Goal: Task Accomplishment & Management: Manage account settings

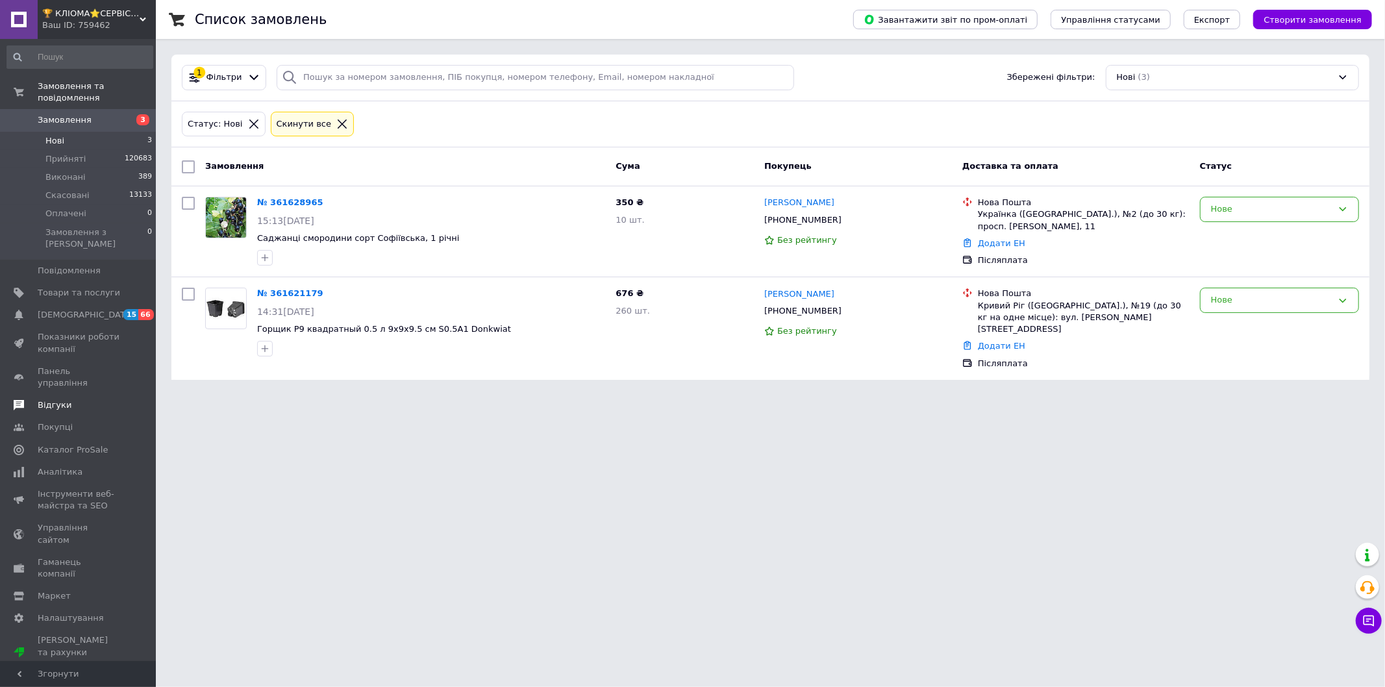
click at [55, 399] on span "Відгуки" at bounding box center [55, 405] width 34 height 12
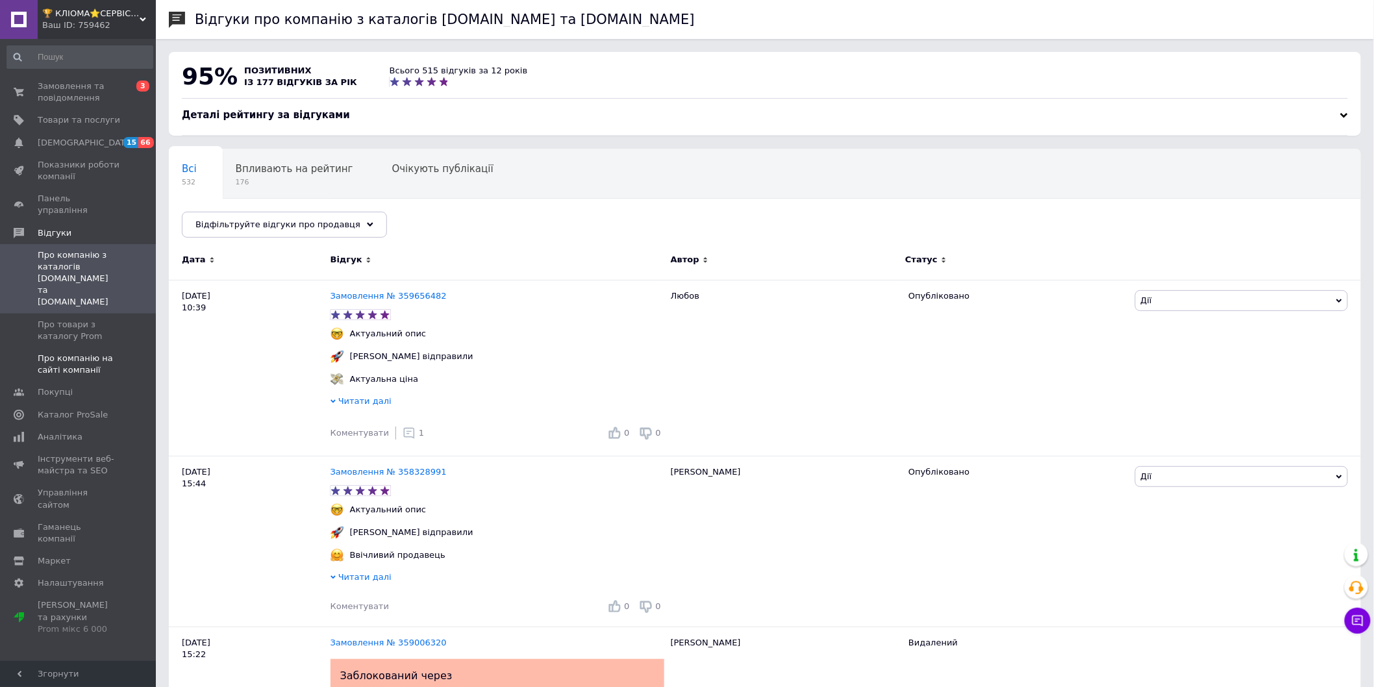
click at [67, 353] on span "Про компанію на сайті компанії" at bounding box center [79, 364] width 82 height 23
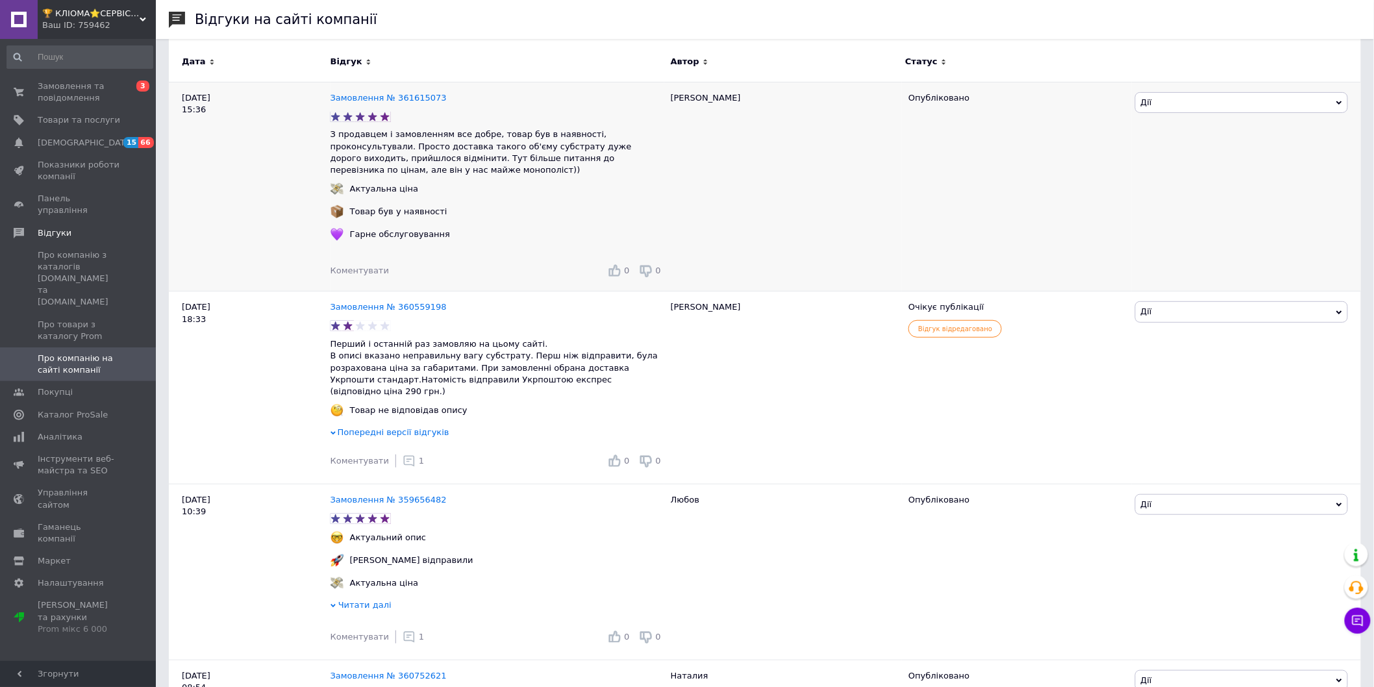
scroll to position [72, 0]
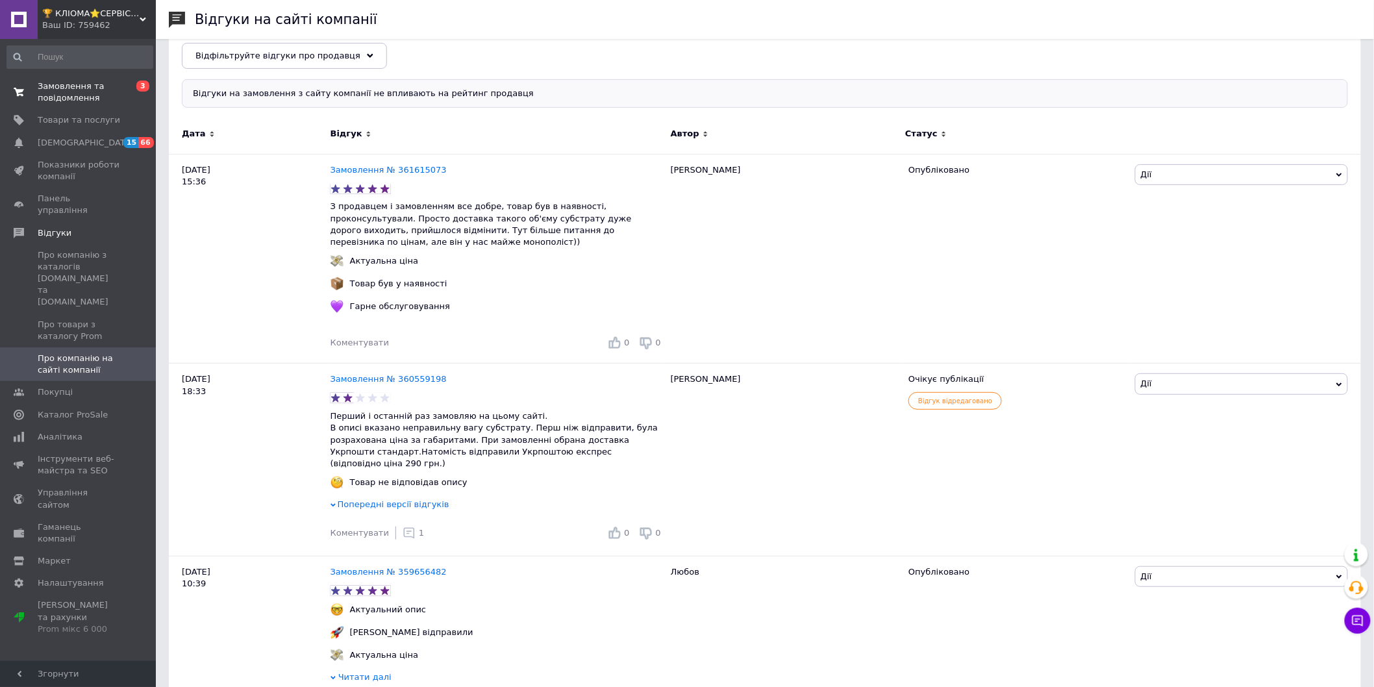
click at [98, 96] on span "Замовлення та повідомлення" at bounding box center [79, 92] width 82 height 23
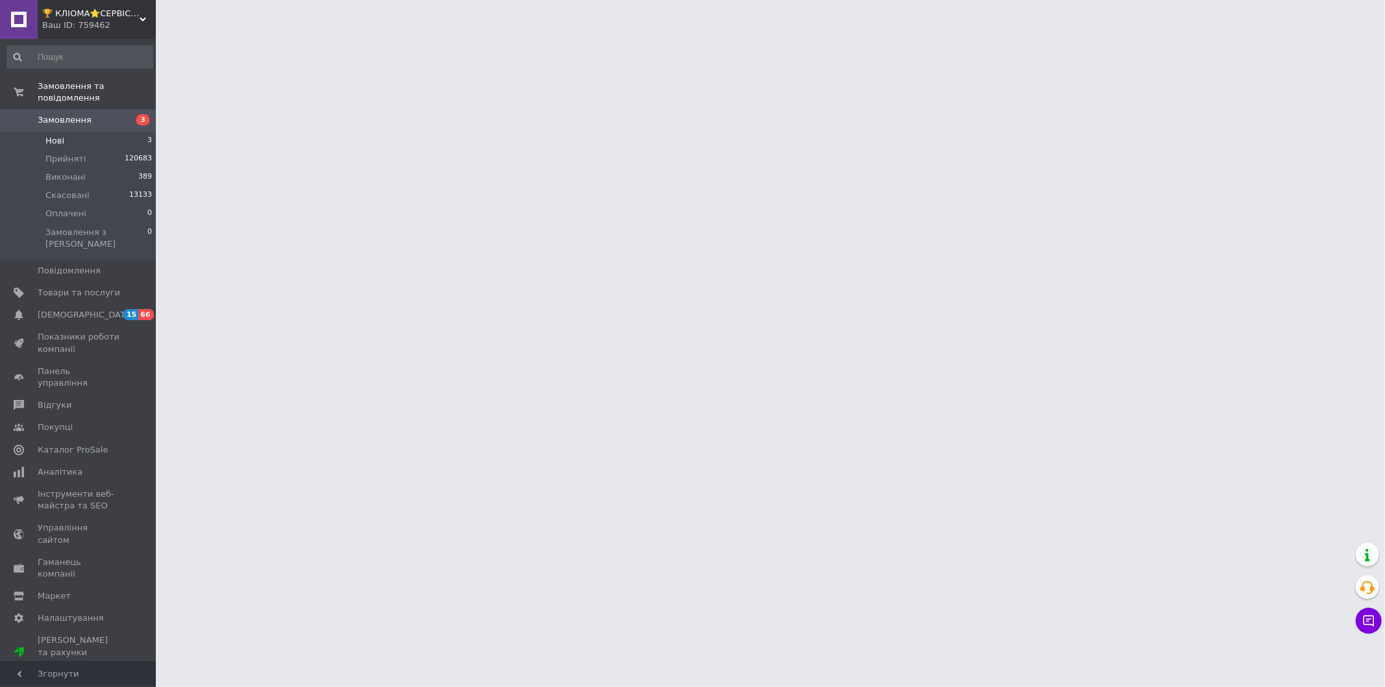
click at [89, 132] on li "Нові 3" at bounding box center [80, 141] width 160 height 18
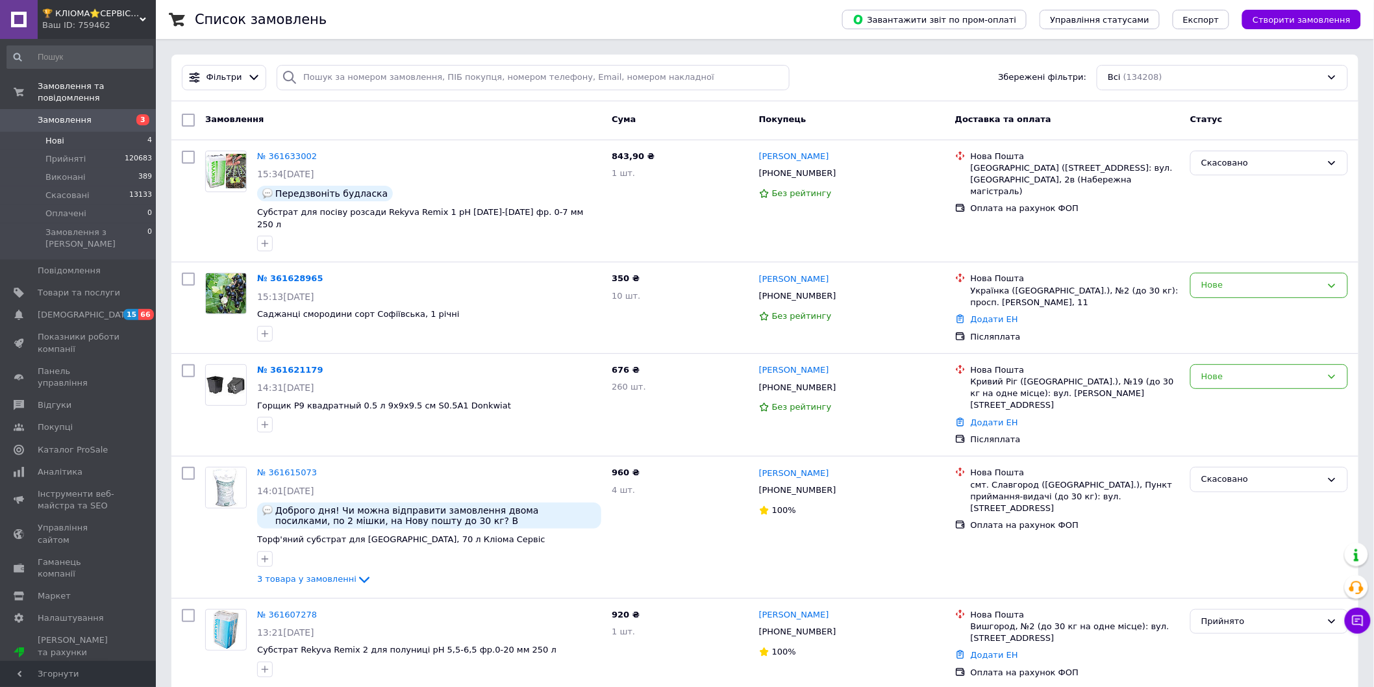
click at [57, 135] on span "Нові" at bounding box center [54, 141] width 19 height 12
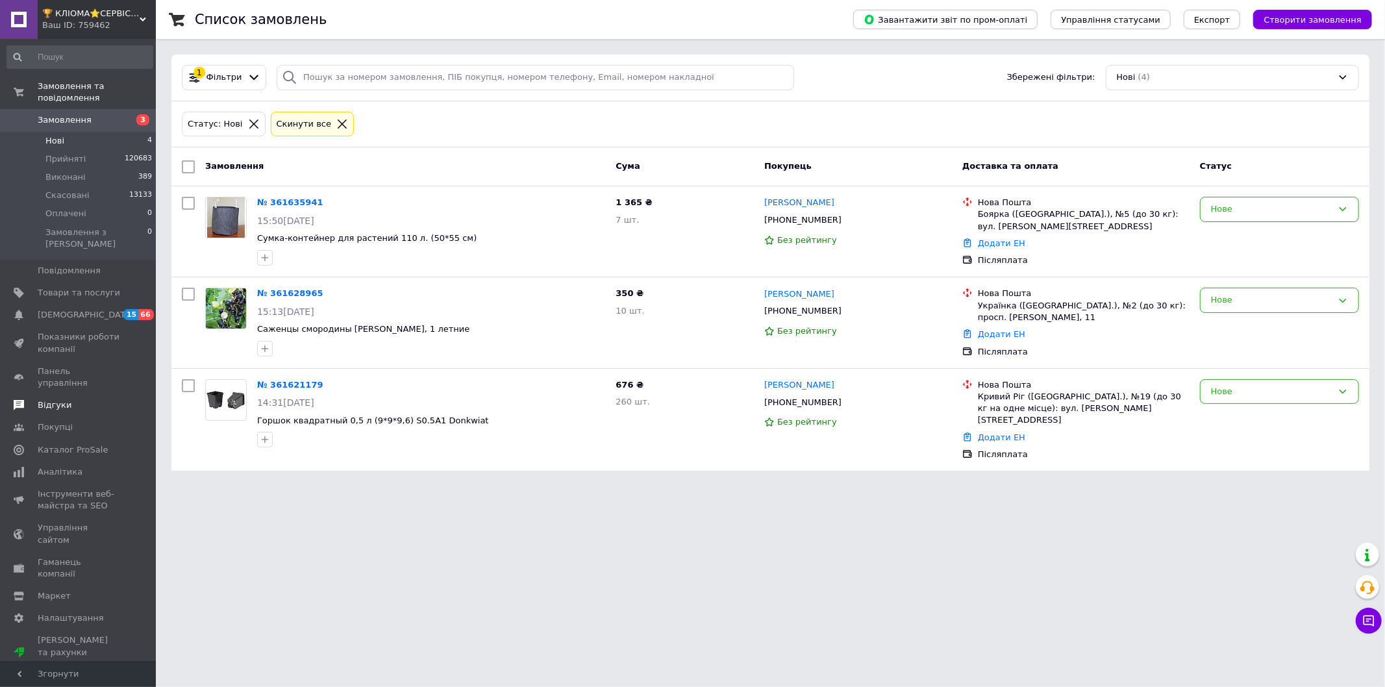
click at [53, 399] on span "Відгуки" at bounding box center [55, 405] width 34 height 12
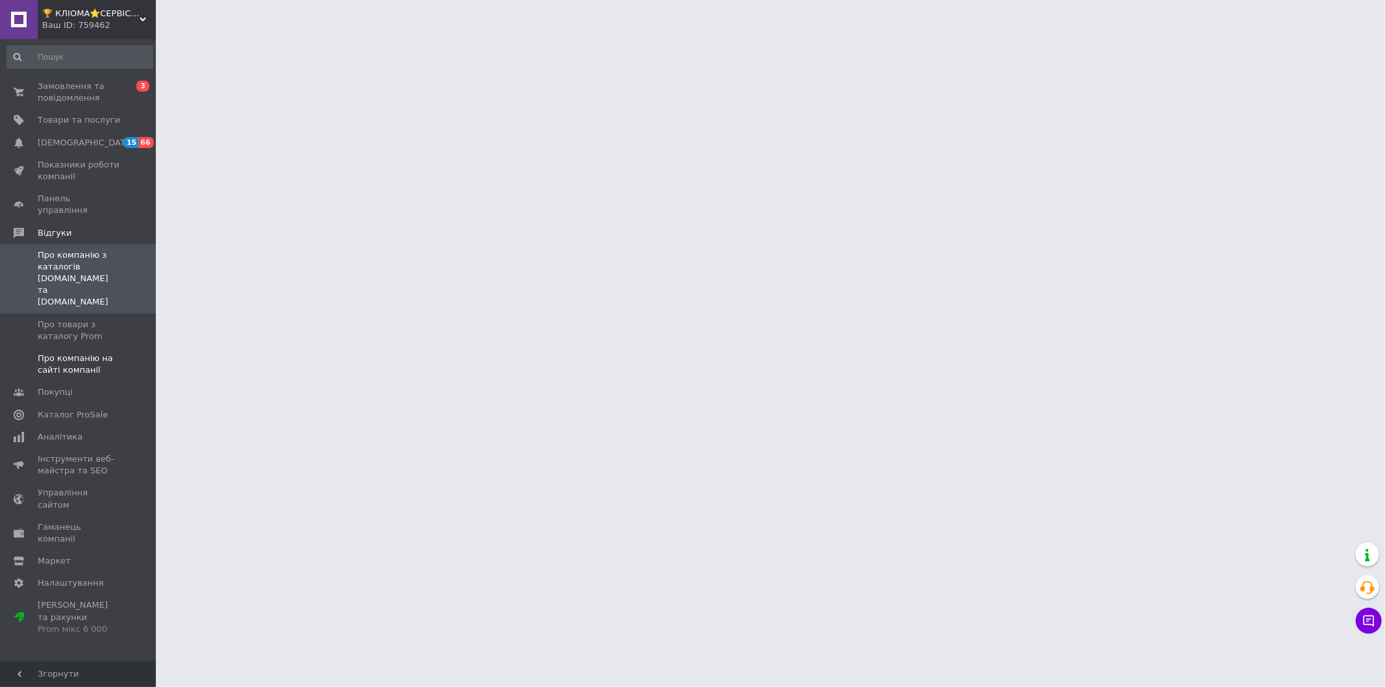
click at [110, 353] on span "Про компанію на сайті компанії" at bounding box center [79, 364] width 82 height 23
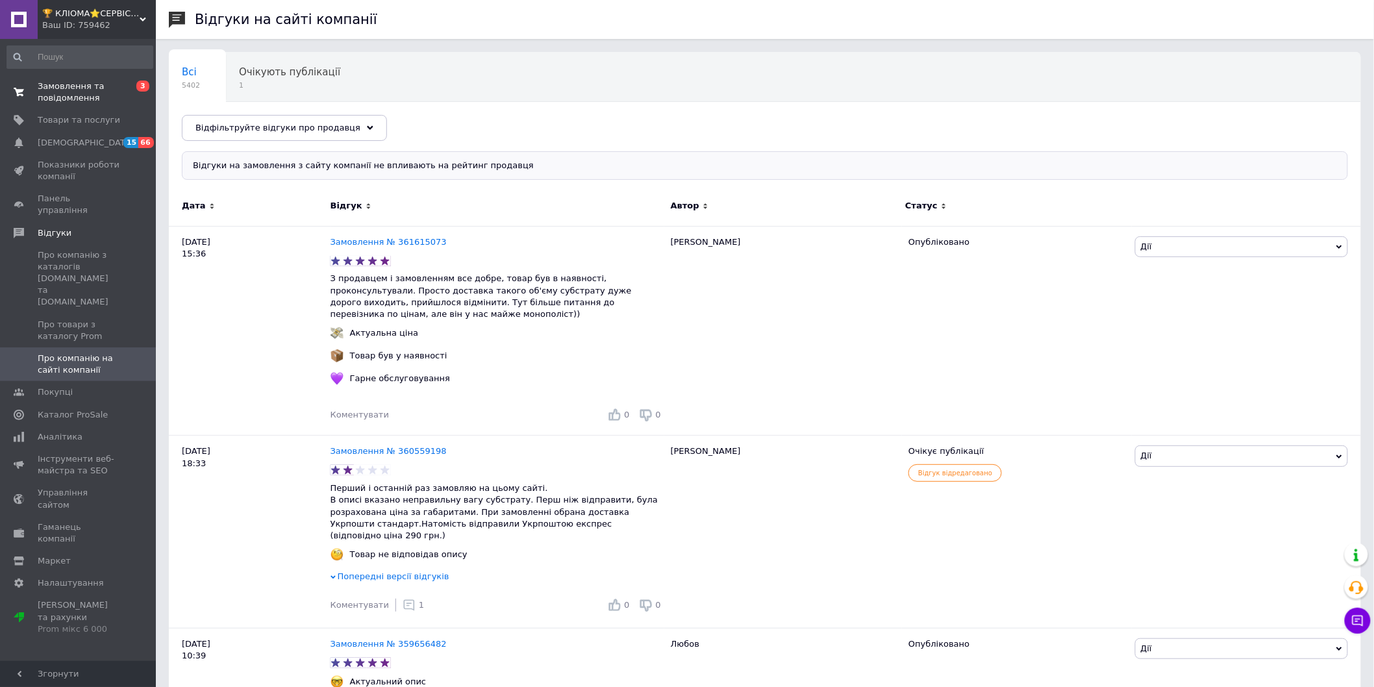
click at [89, 95] on span "Замовлення та повідомлення" at bounding box center [79, 92] width 82 height 23
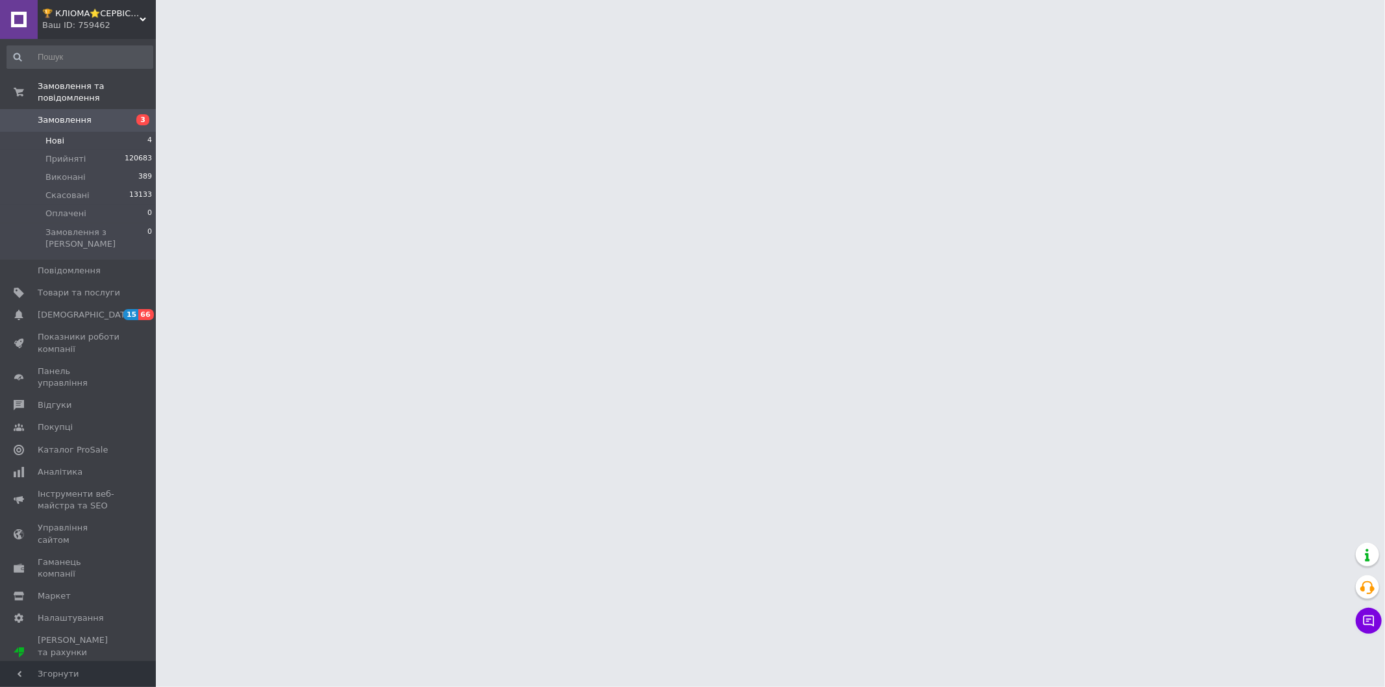
click at [94, 132] on li "Нові 4" at bounding box center [80, 141] width 160 height 18
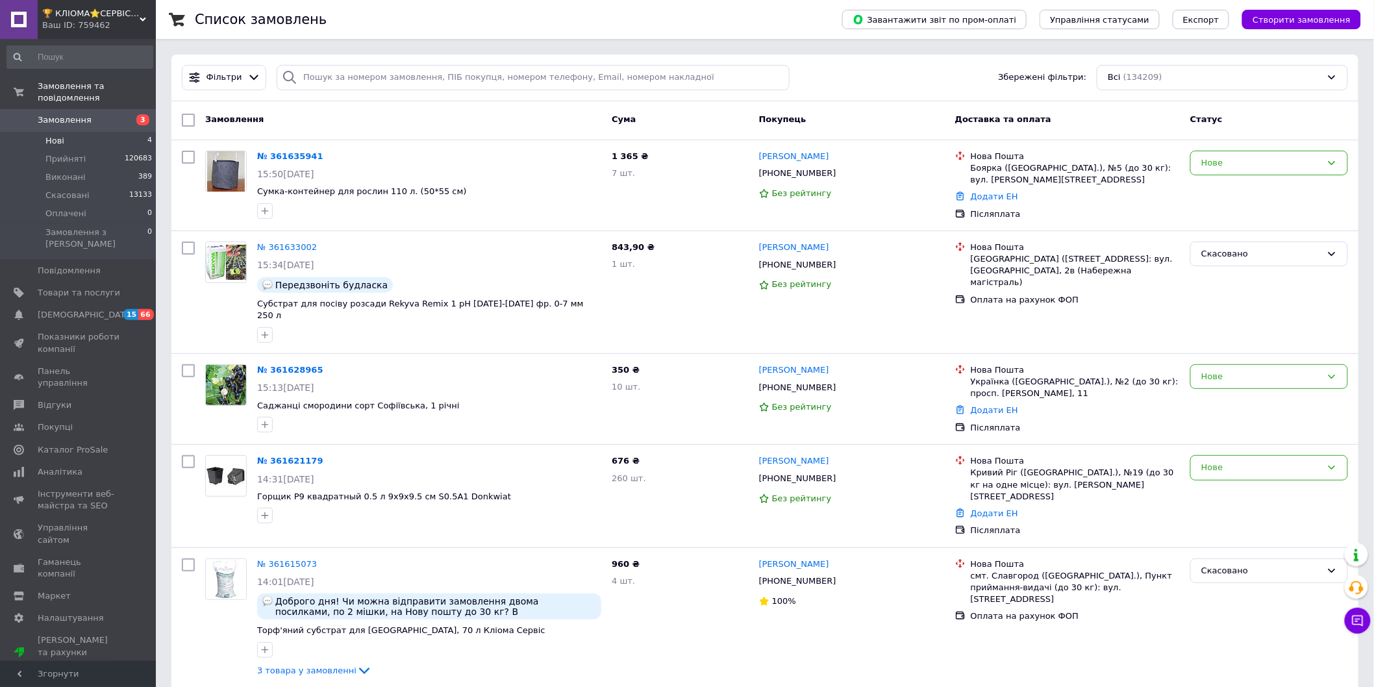
click at [109, 132] on li "Нові 4" at bounding box center [80, 141] width 160 height 18
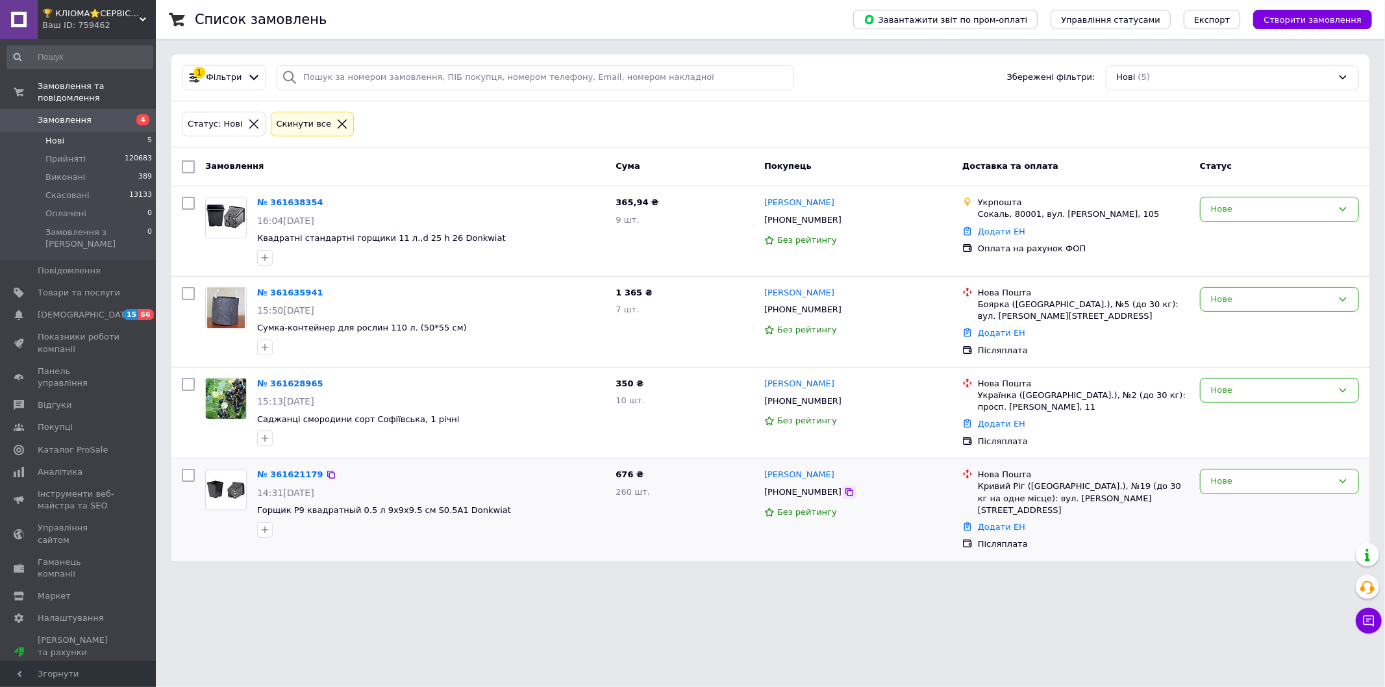
click at [844, 495] on icon at bounding box center [849, 492] width 10 height 10
click at [1306, 410] on div "Нове" at bounding box center [1280, 413] width 170 height 80
click at [1298, 395] on div "Нове" at bounding box center [1271, 391] width 121 height 14
click at [1296, 405] on li "Прийнято" at bounding box center [1280, 417] width 158 height 24
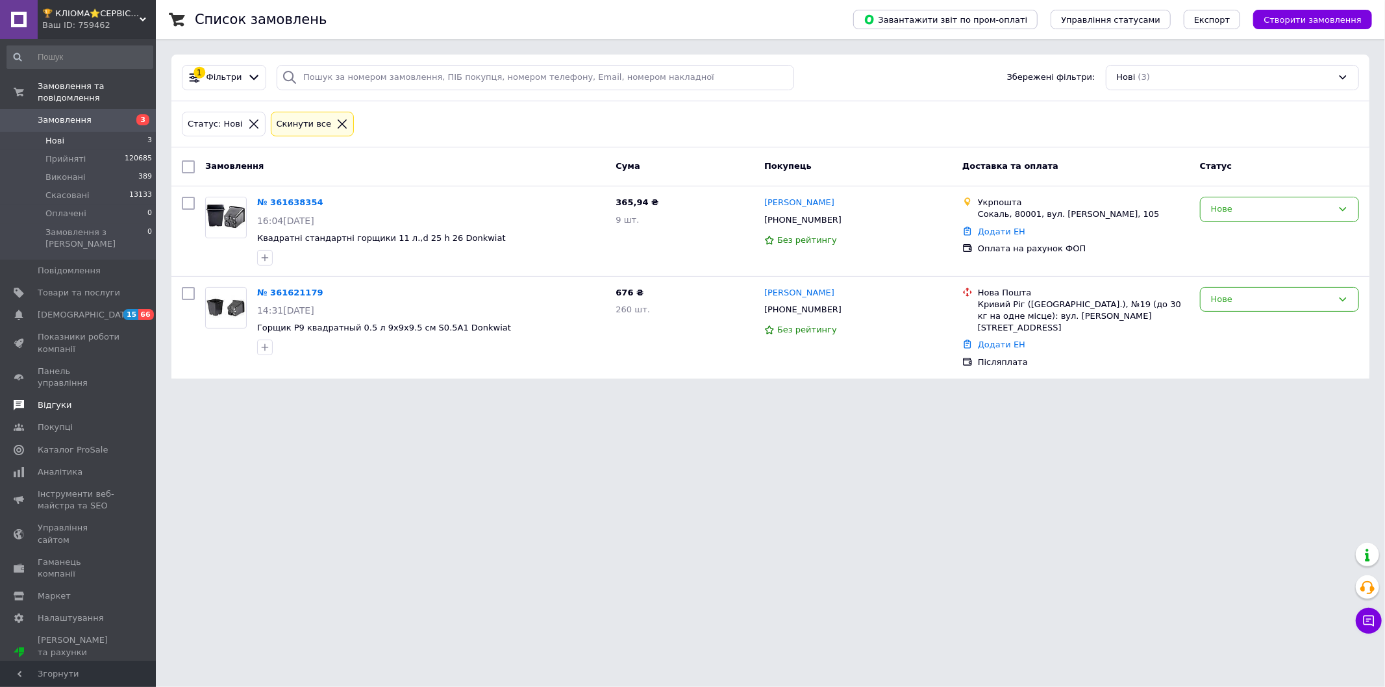
click at [77, 394] on link "Відгуки" at bounding box center [80, 405] width 160 height 22
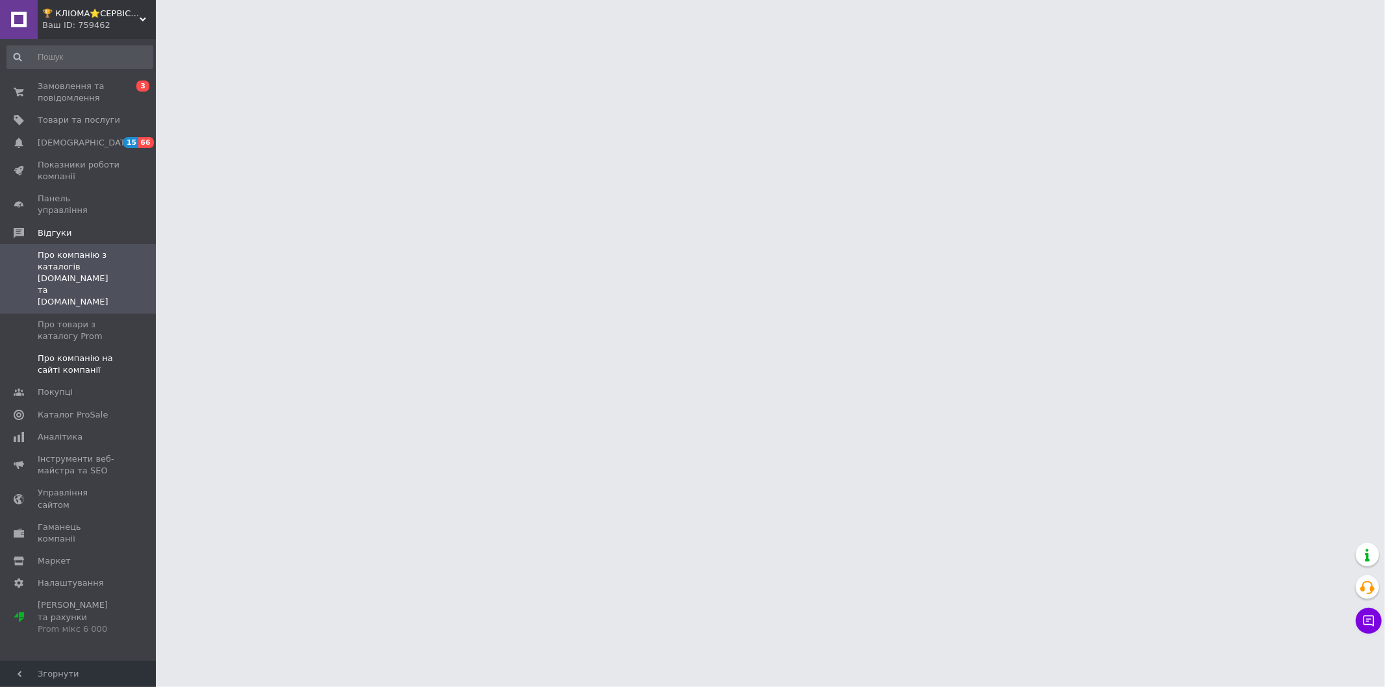
click at [112, 353] on span "Про компанію на сайті компанії" at bounding box center [79, 364] width 82 height 23
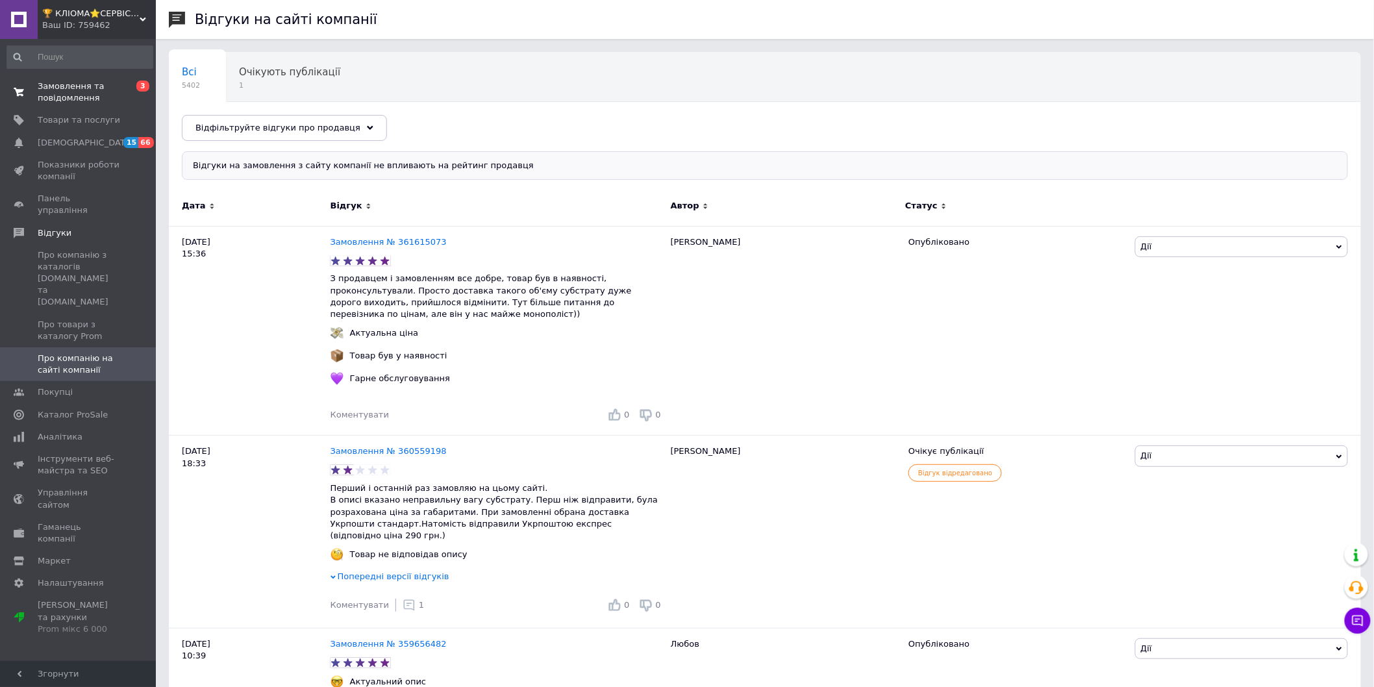
click at [50, 90] on span "Замовлення та повідомлення" at bounding box center [79, 92] width 82 height 23
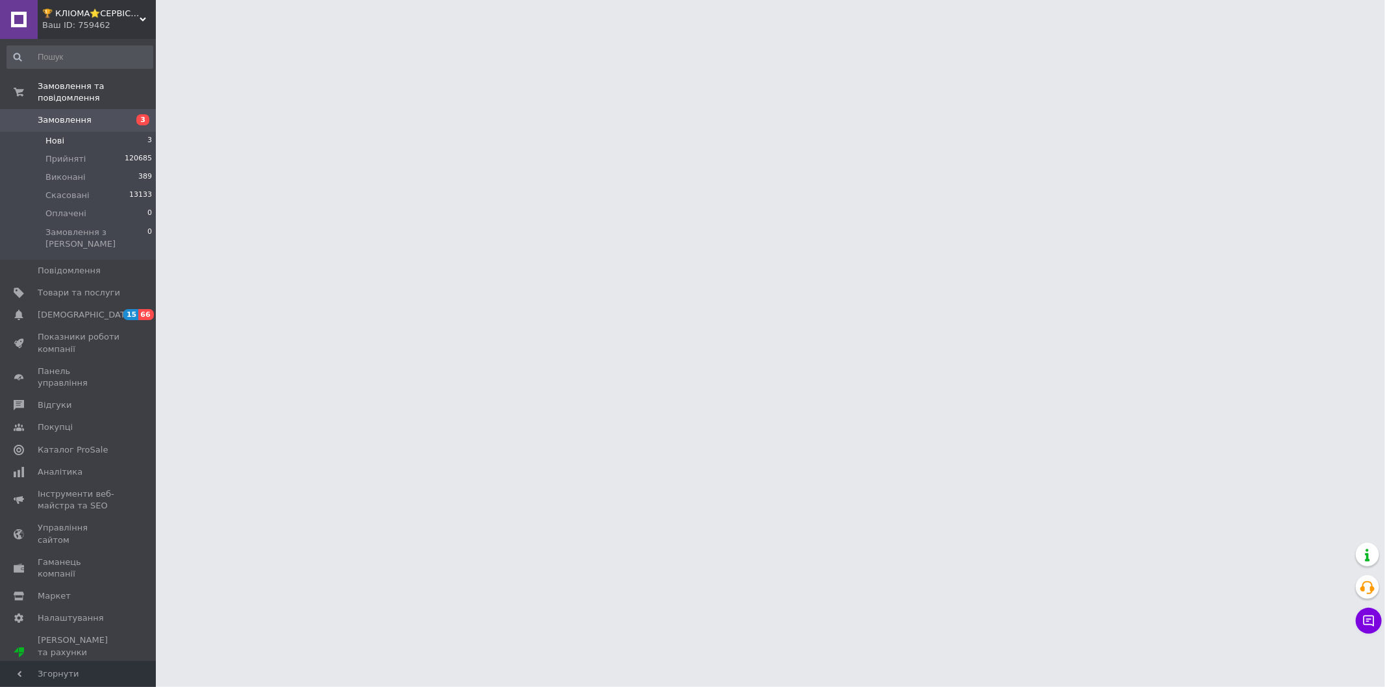
click at [68, 132] on li "Нові 3" at bounding box center [80, 141] width 160 height 18
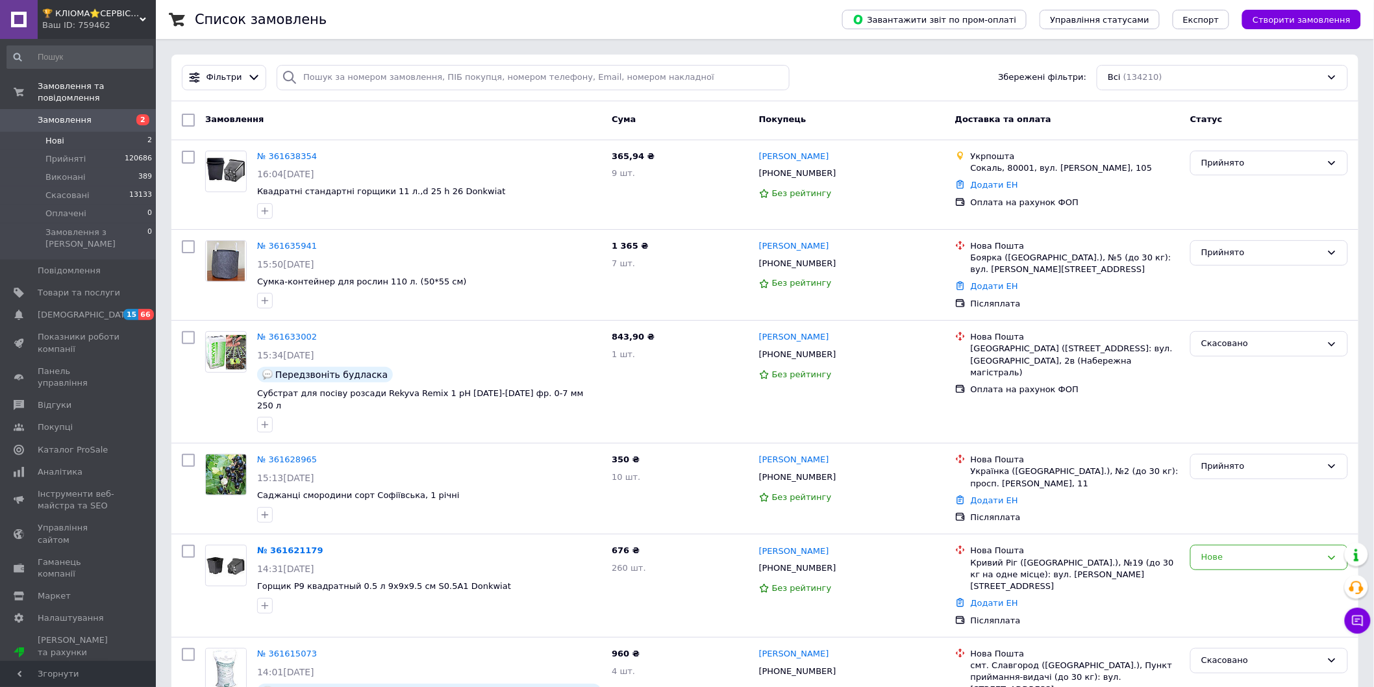
click at [102, 132] on li "Нові 2" at bounding box center [80, 141] width 160 height 18
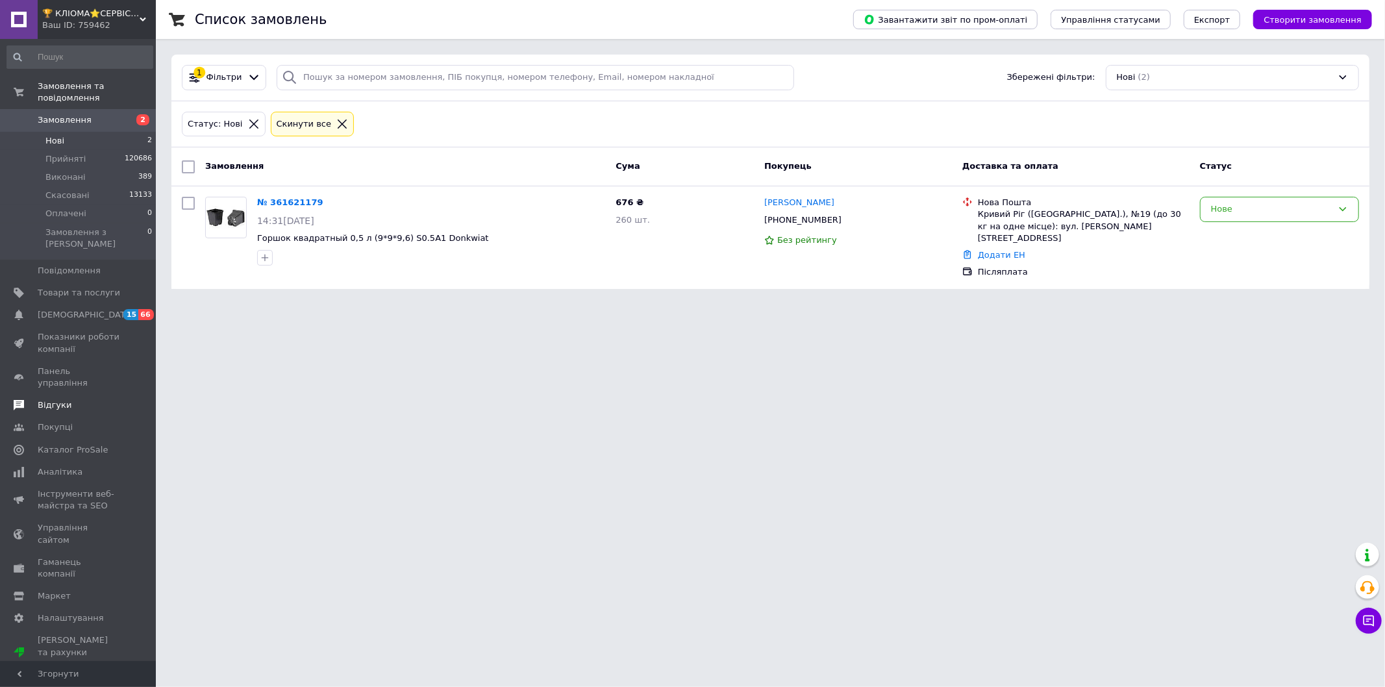
click at [66, 399] on span "Відгуки" at bounding box center [79, 405] width 82 height 12
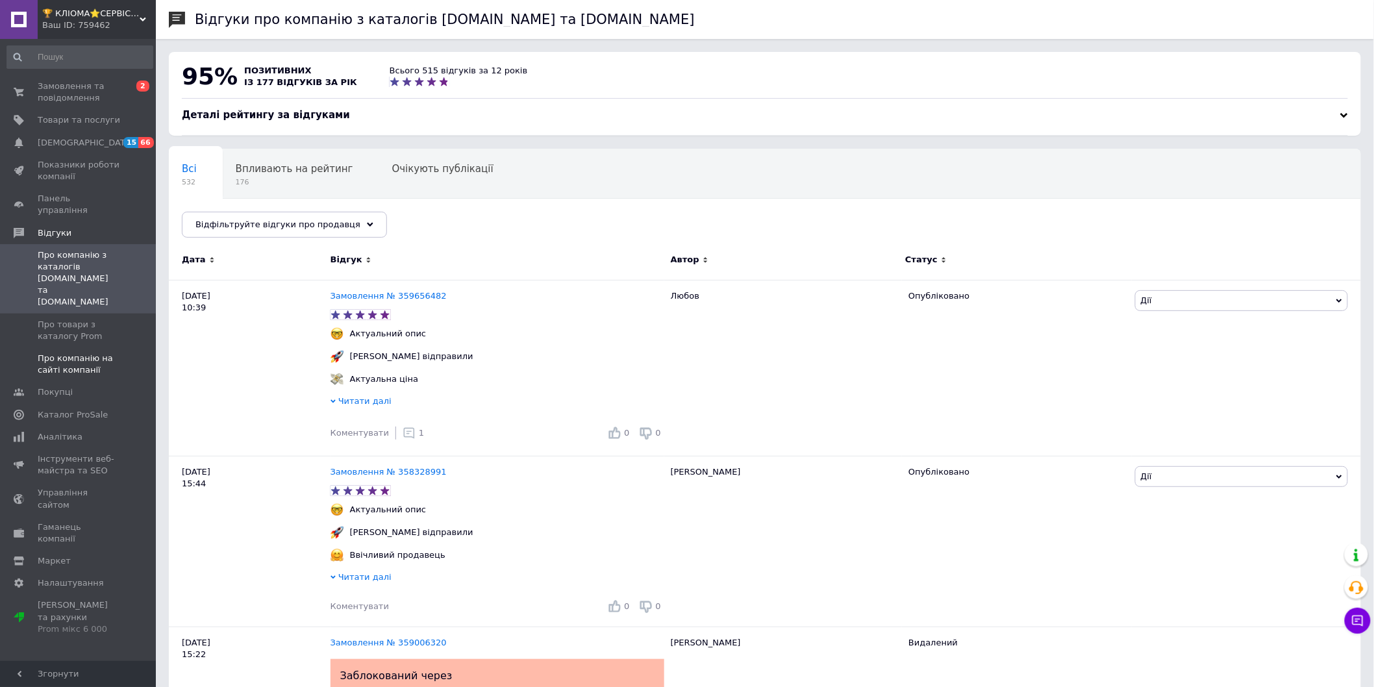
click at [79, 353] on span "Про компанію на сайті компанії" at bounding box center [79, 364] width 82 height 23
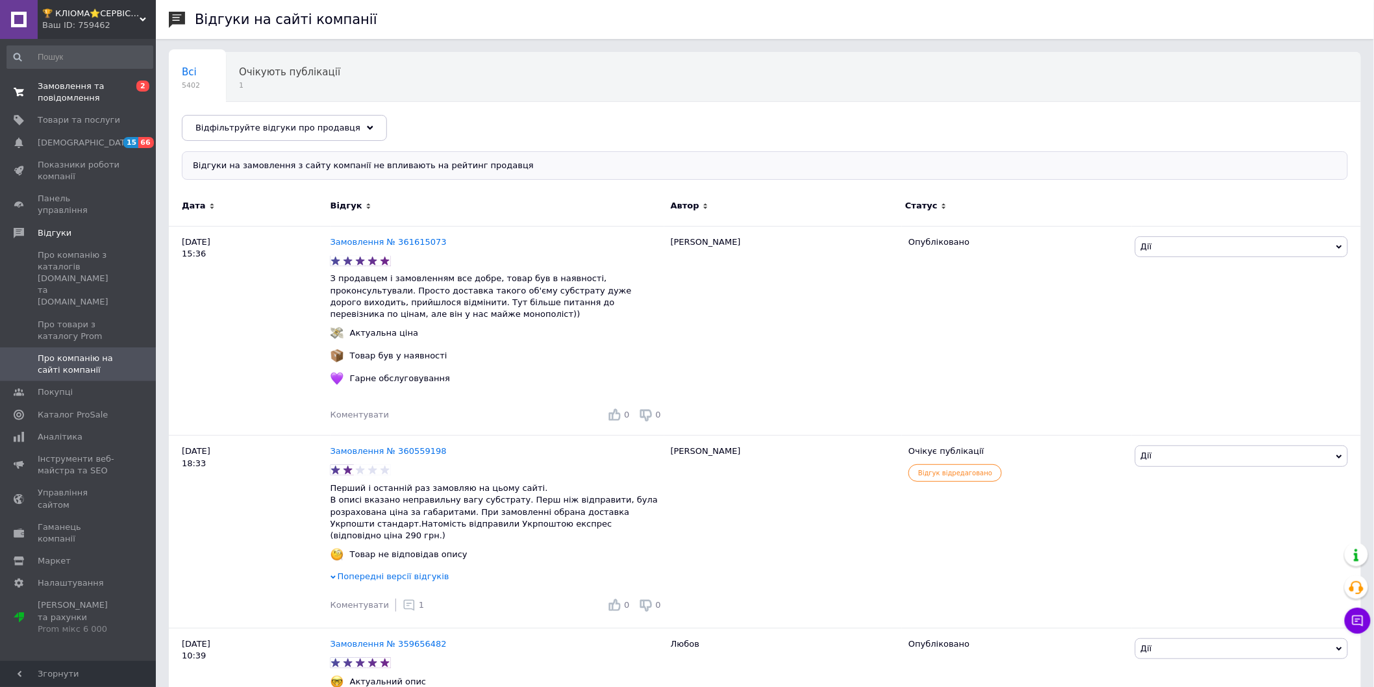
click at [107, 102] on span "Замовлення та повідомлення" at bounding box center [79, 92] width 82 height 23
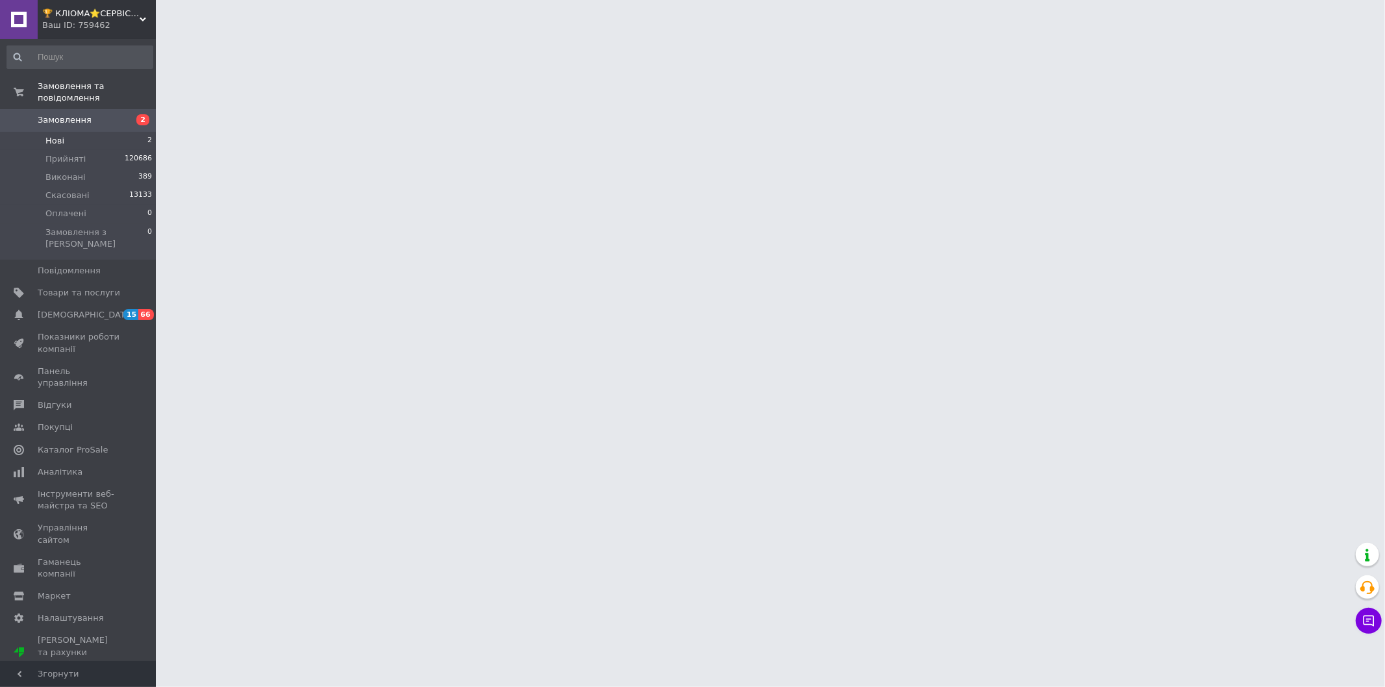
click at [86, 132] on li "Нові 2" at bounding box center [80, 141] width 160 height 18
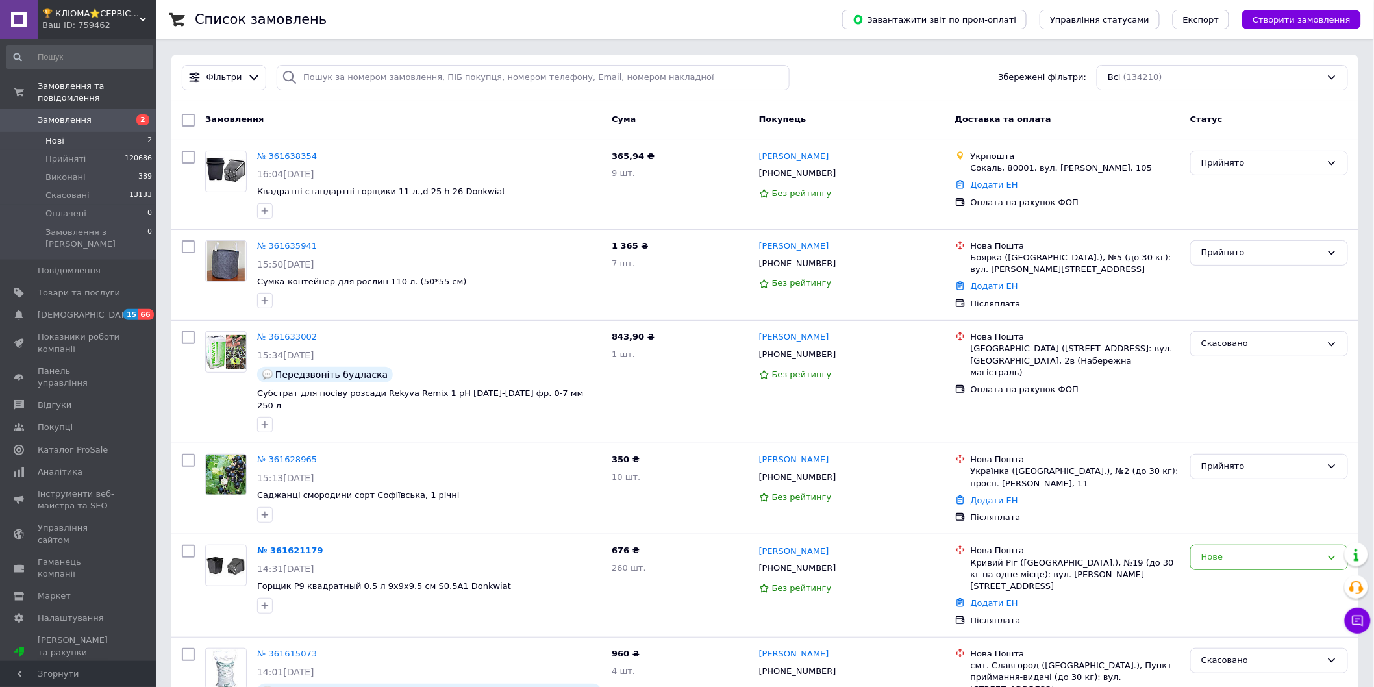
click at [69, 132] on li "Нові 2" at bounding box center [80, 141] width 160 height 18
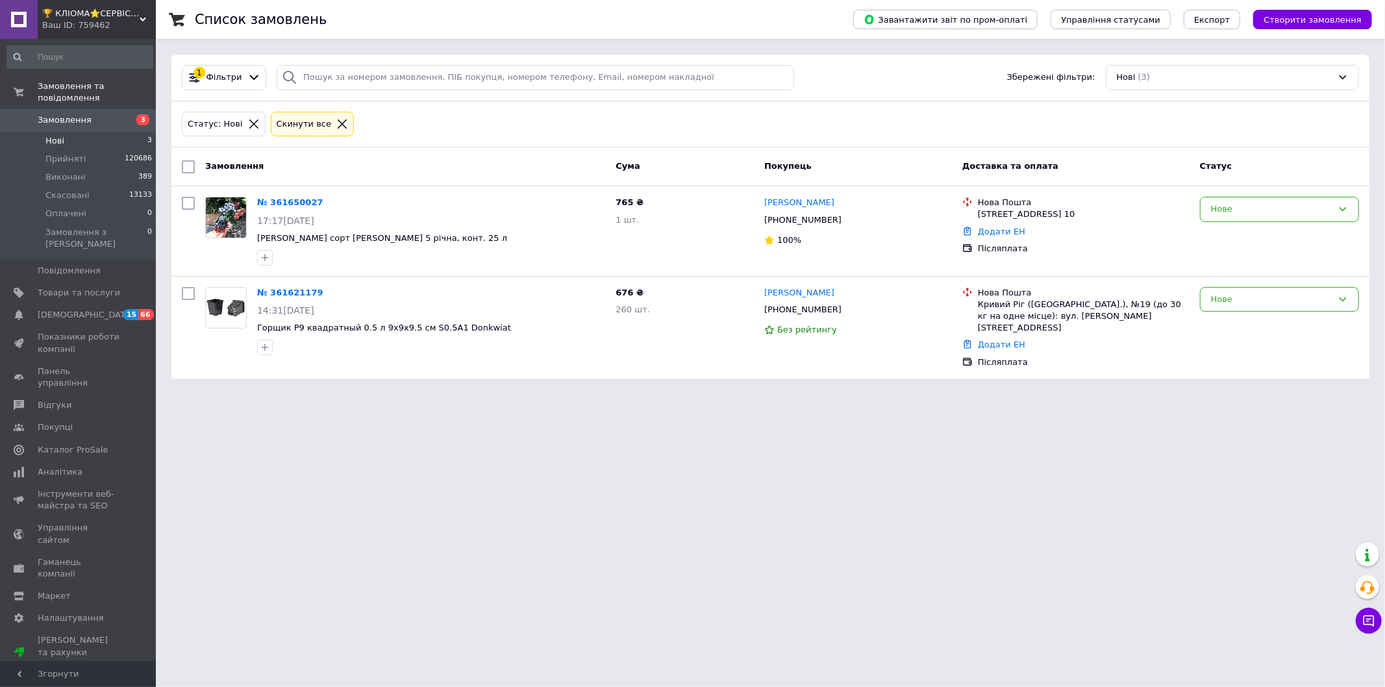
click at [293, 394] on html "🏆 КЛІОМА⭐СЕРВІС™ - Розплідник ягідних рослин Ваш ID: 759462 Сайт 🏆 КЛІОМА⭐СЕРВІ…" at bounding box center [692, 197] width 1385 height 394
click at [325, 118] on div "Cкинути все" at bounding box center [312, 125] width 77 height 14
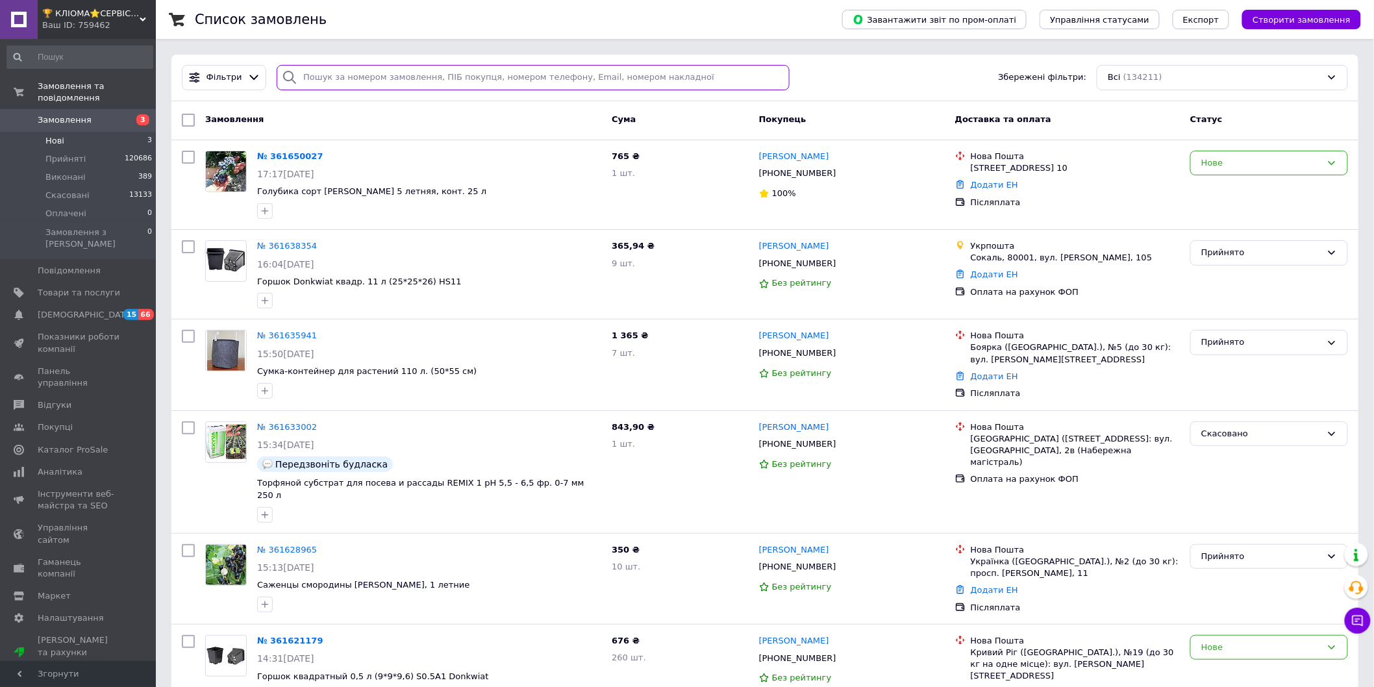
click at [318, 75] on input "search" at bounding box center [533, 77] width 512 height 25
paste input "0966412591"
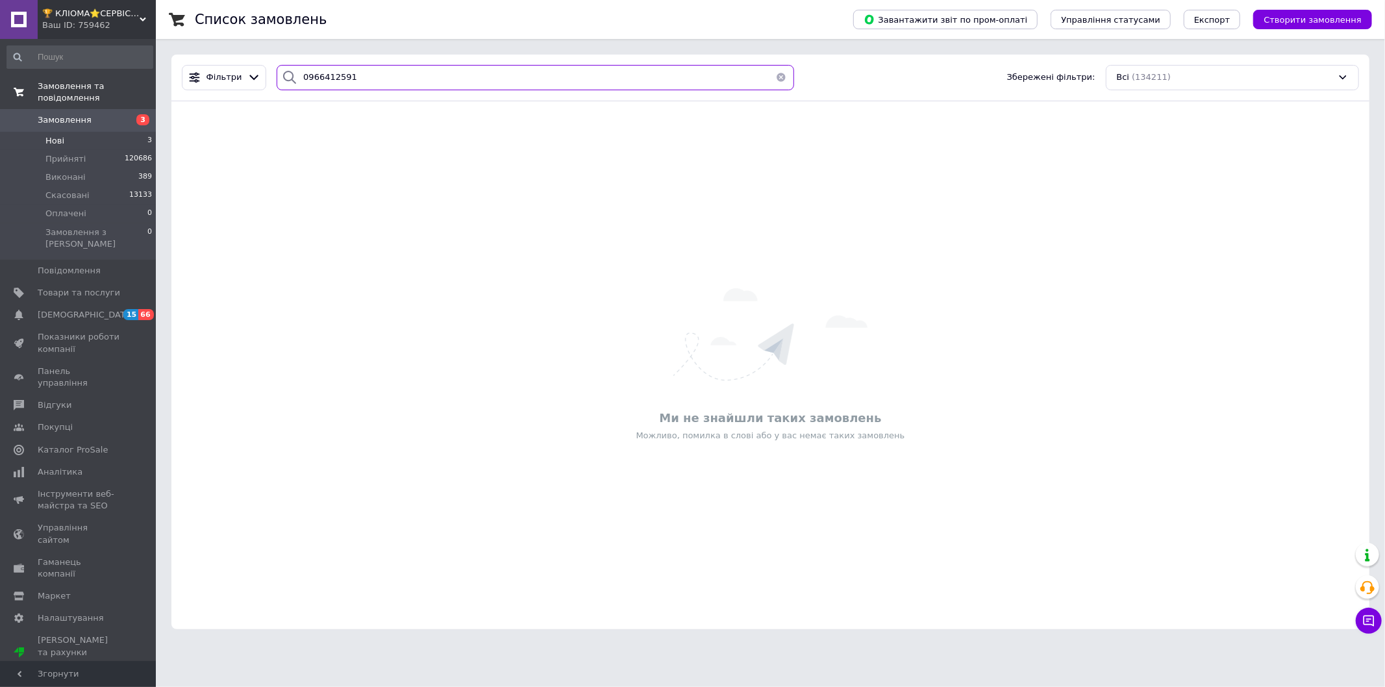
drag, startPoint x: 362, startPoint y: 81, endPoint x: 114, endPoint y: 80, distance: 248.1
click at [114, 80] on div "🏆 КЛІОМА⭐СЕРВІС™ - Розплідник ягідних рослин Ваш ID: 759462 Сайт 🏆 КЛІОМА⭐СЕРВІ…" at bounding box center [692, 322] width 1385 height 645
paste input "76852419"
drag, startPoint x: 370, startPoint y: 74, endPoint x: 117, endPoint y: 77, distance: 253.3
click at [117, 77] on div "🏆 КЛІОМА⭐СЕРВІС™ - Розплідник ягідних рослин Ваш ID: 759462 Сайт 🏆 КЛІОМА⭐СЕРВІ…" at bounding box center [692, 322] width 1385 height 645
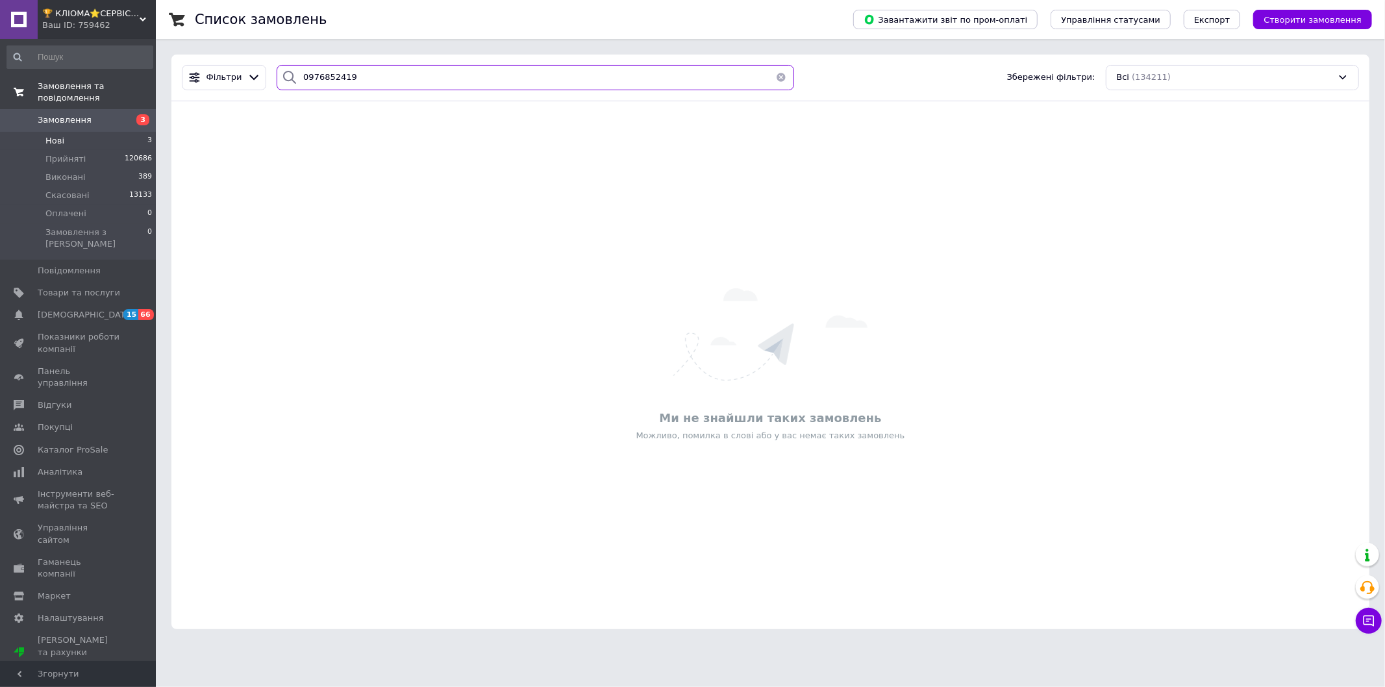
paste input "66412591"
type input "0966412591"
click at [1368, 621] on icon at bounding box center [1369, 620] width 13 height 13
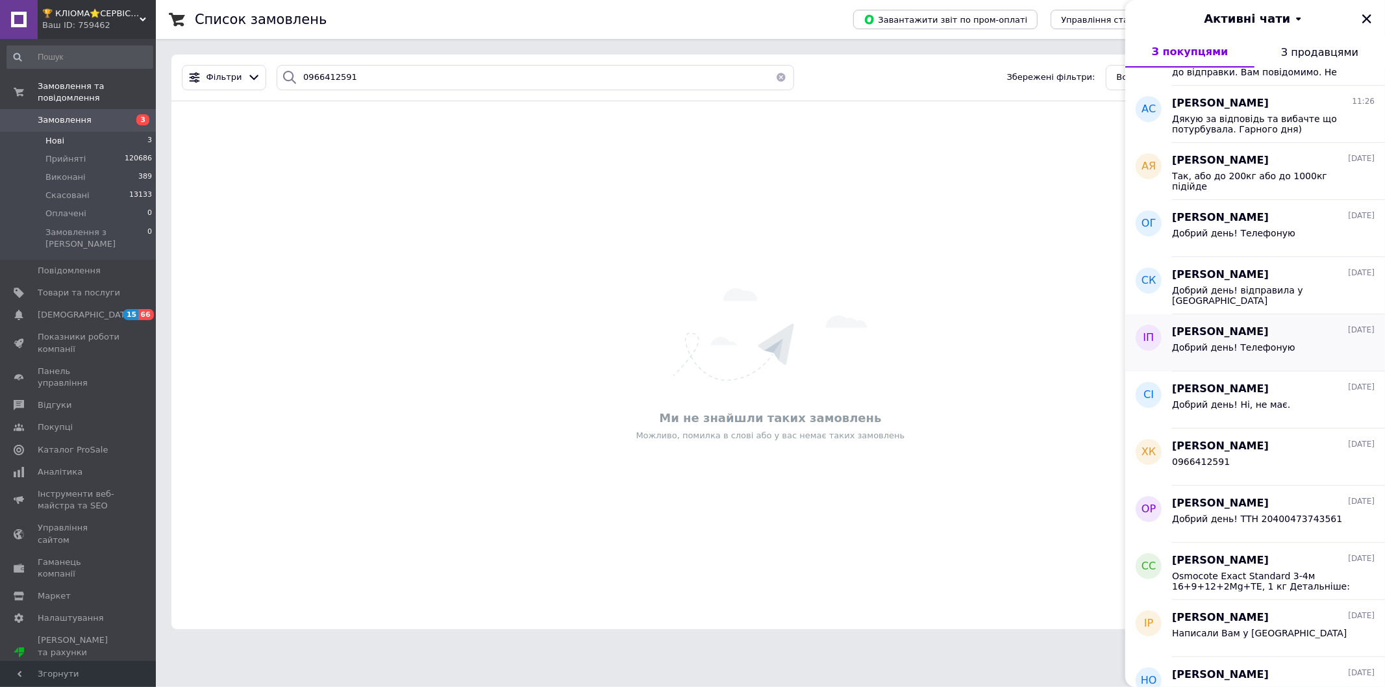
scroll to position [72, 0]
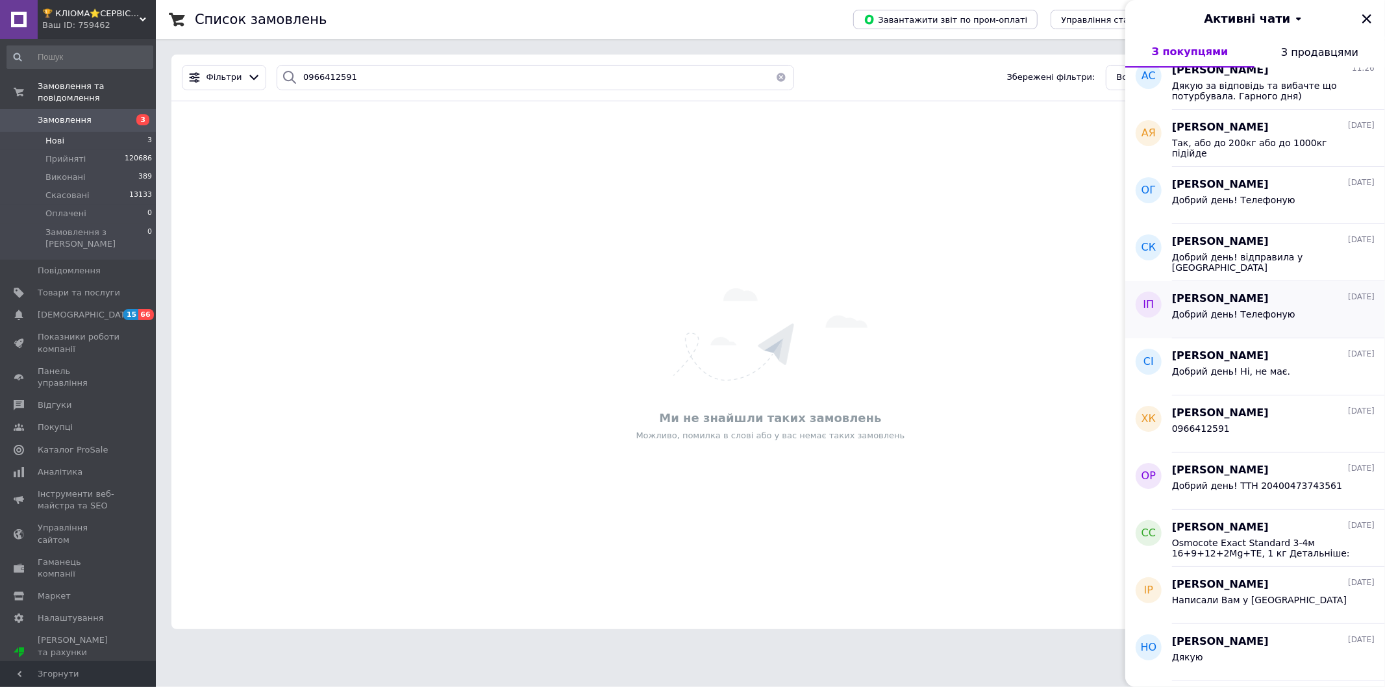
click at [1280, 423] on div "0966412591" at bounding box center [1273, 431] width 203 height 21
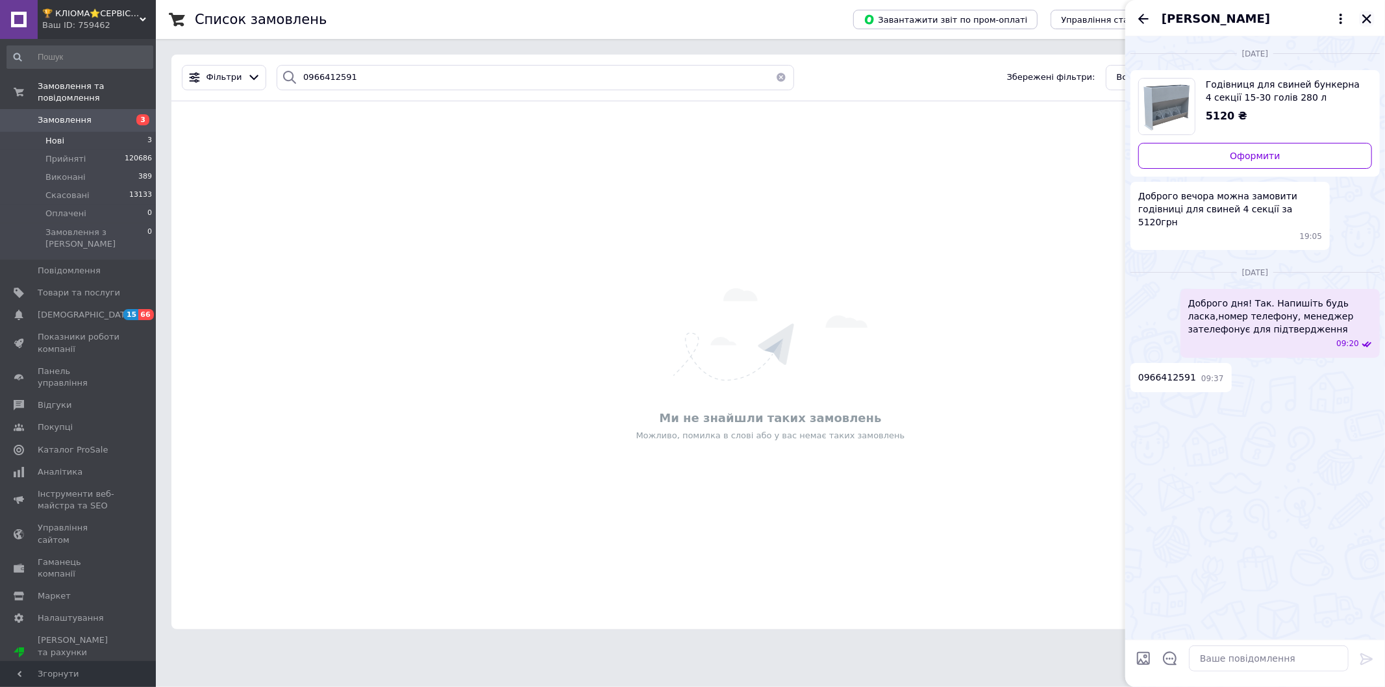
click at [1368, 25] on button "Закрити" at bounding box center [1367, 19] width 16 height 16
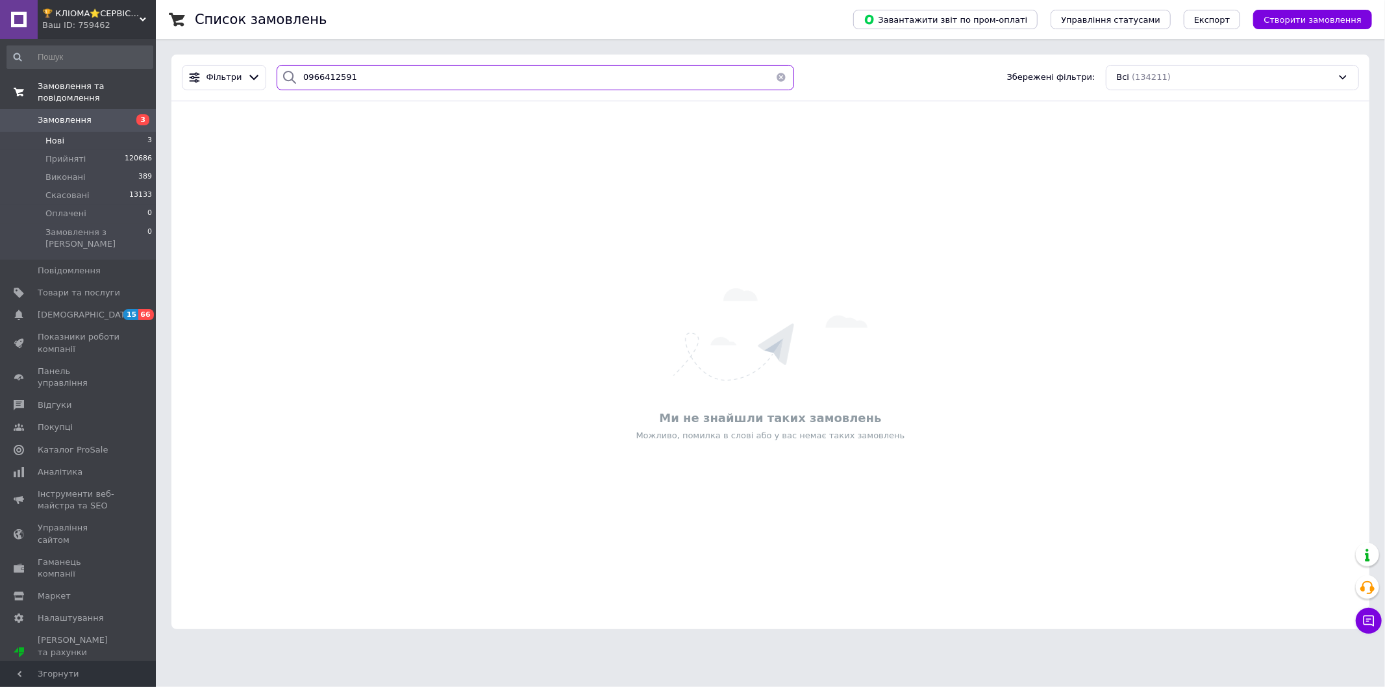
drag, startPoint x: 403, startPoint y: 79, endPoint x: 138, endPoint y: 87, distance: 265.1
click at [138, 87] on div "🏆 КЛІОМА⭐СЕРВІС™ - Розплідник ягідних рослин Ваш ID: 759462 Сайт 🏆 КЛІОМА⭐СЕРВІ…" at bounding box center [692, 322] width 1385 height 645
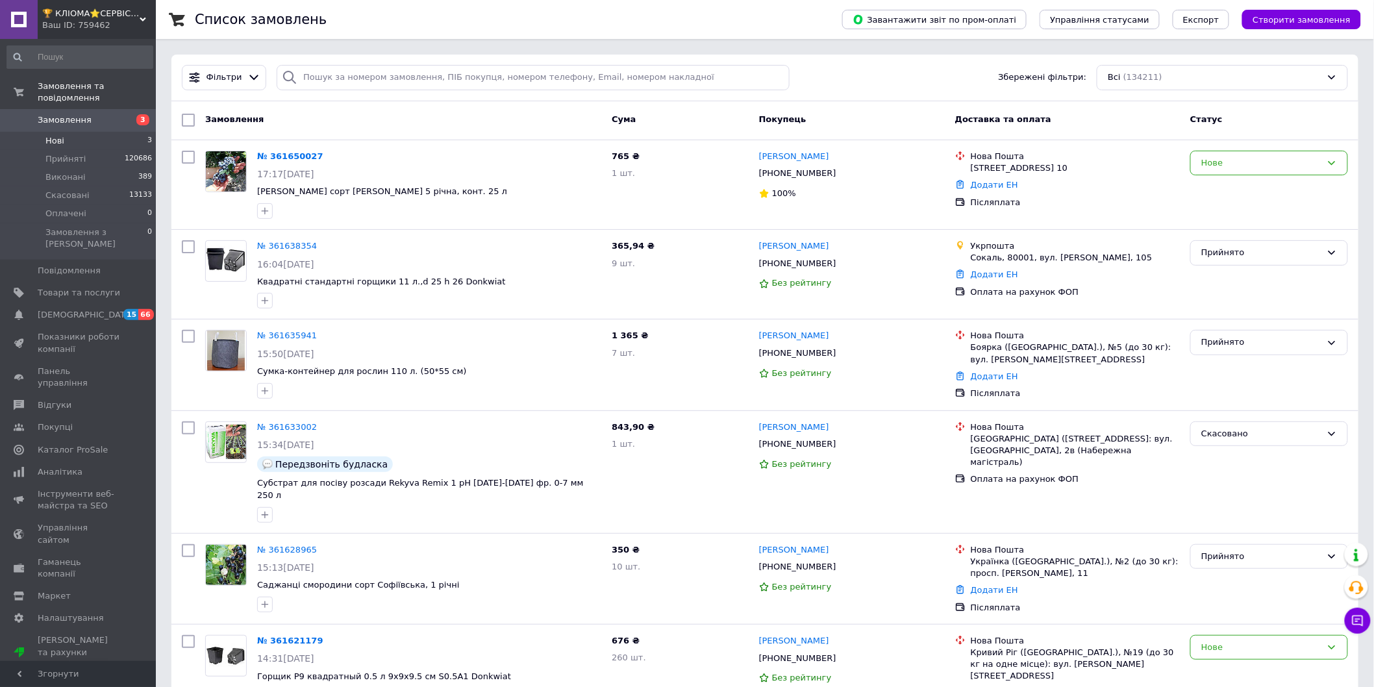
click at [101, 132] on li "Нові 3" at bounding box center [80, 141] width 160 height 18
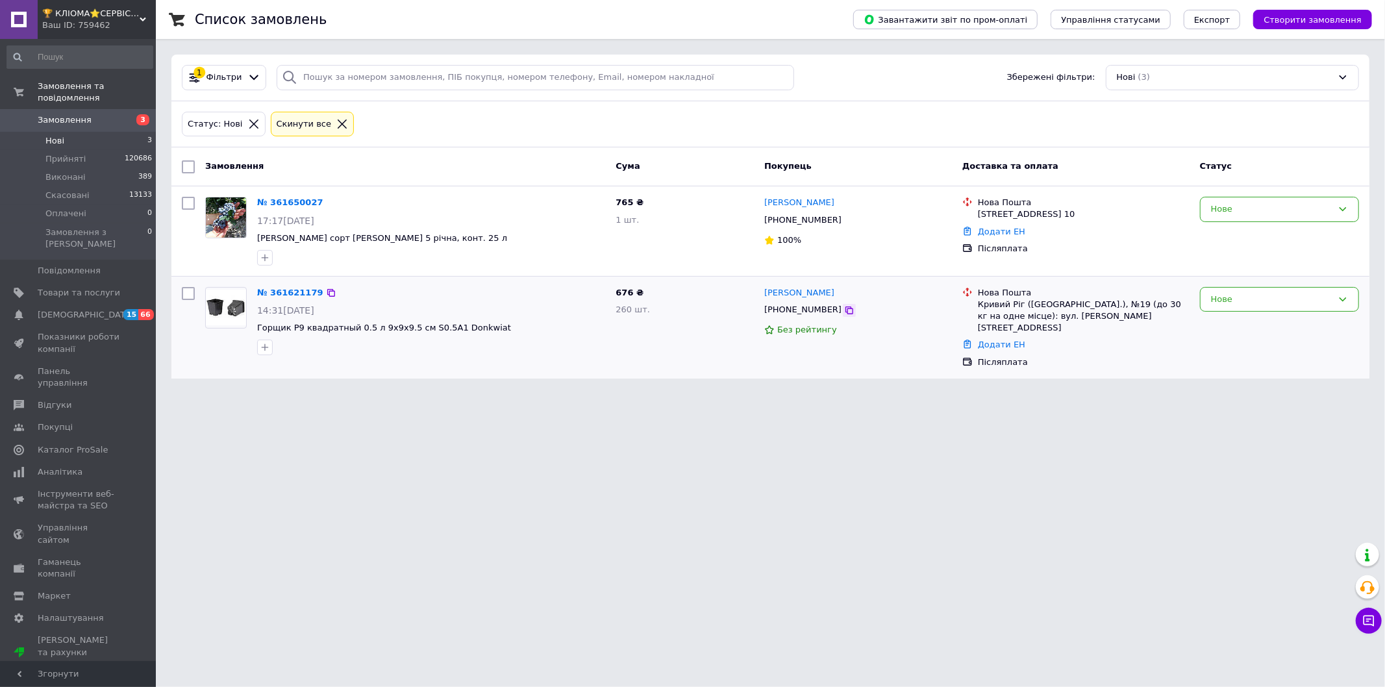
click at [844, 310] on icon at bounding box center [849, 310] width 10 height 10
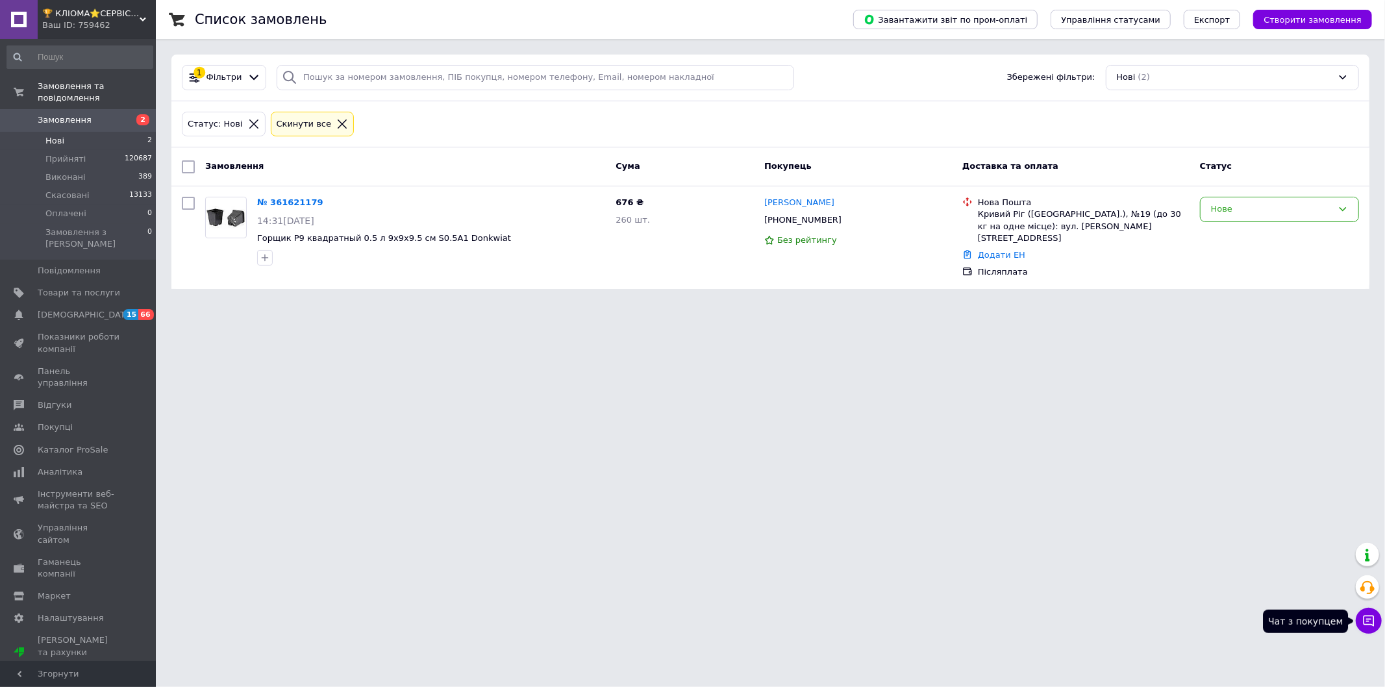
click at [1378, 627] on button "Чат з покупцем" at bounding box center [1369, 621] width 26 height 26
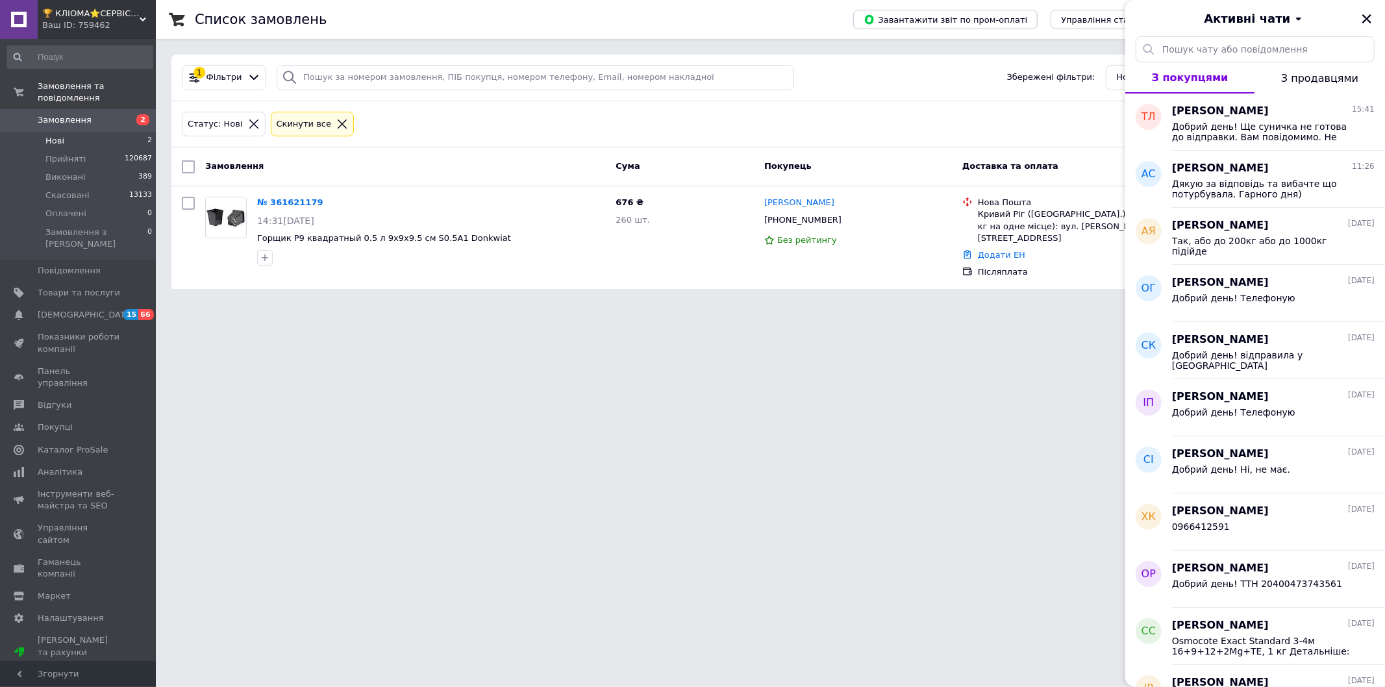
click at [665, 305] on html "🏆 КЛІОМА⭐СЕРВІС™ - Розплідник ягідних рослин Ваш ID: 759462 Сайт 🏆 КЛІОМА⭐СЕРВІ…" at bounding box center [692, 152] width 1385 height 305
click at [542, 305] on html "🏆 КЛІОМА⭐СЕРВІС™ - Розплідник ягідних рослин Ваш ID: 759462 Сайт 🏆 КЛІОМА⭐СЕРВІ…" at bounding box center [692, 152] width 1385 height 305
